Goal: Information Seeking & Learning: Find specific fact

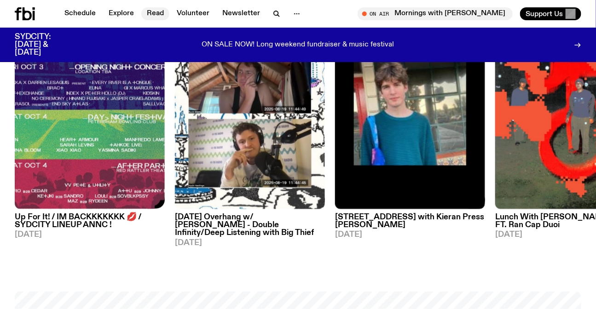
scroll to position [538, 0]
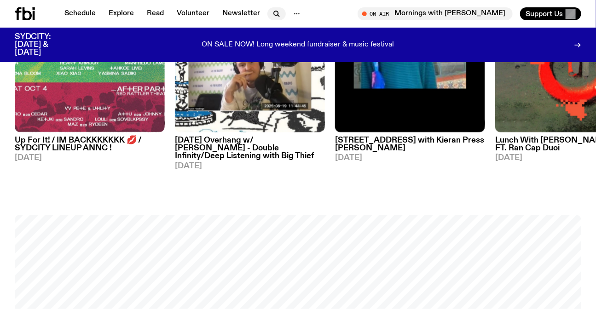
click at [274, 11] on icon "button" at bounding box center [276, 13] width 4 height 4
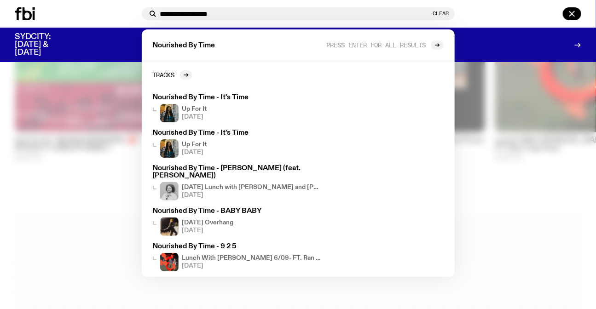
type input "**********"
click at [353, 45] on span "Press enter for all results" at bounding box center [376, 44] width 99 height 7
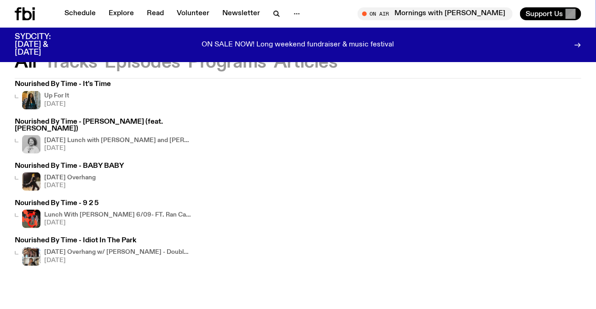
scroll to position [35, 0]
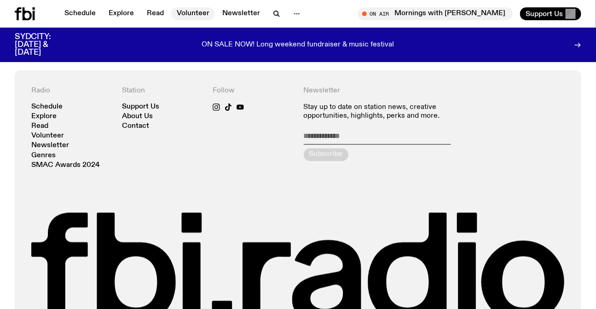
scroll to position [1988, 0]
